Goal: Information Seeking & Learning: Learn about a topic

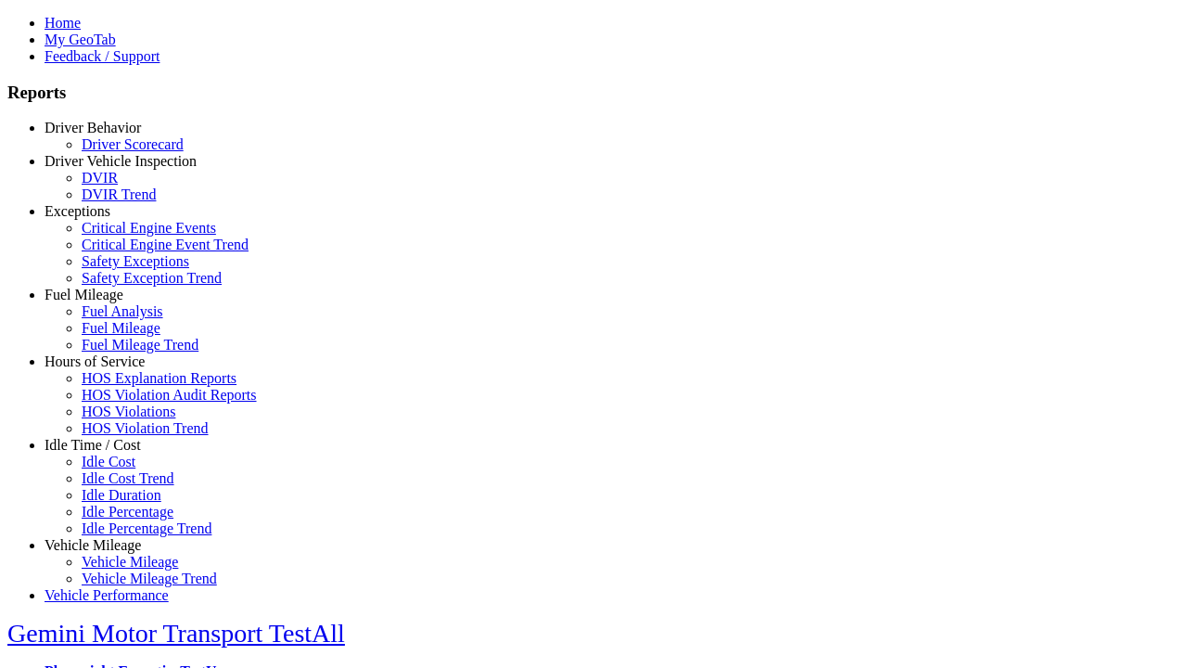
click at [107, 219] on link "Exceptions" at bounding box center [78, 211] width 66 height 16
click at [121, 252] on link "Critical Engine Event Trend" at bounding box center [165, 244] width 167 height 16
type input "*********"
